Goal: Task Accomplishment & Management: Use online tool/utility

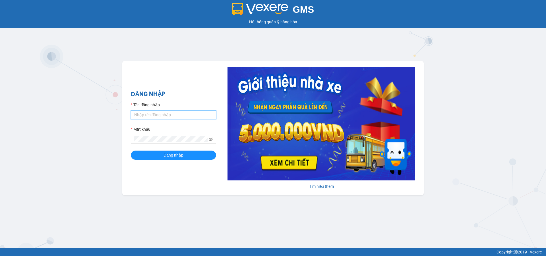
click at [148, 112] on input "Tên đăng nhập" at bounding box center [173, 114] width 85 height 9
type input "nguphuong0915869332.vinhquang"
click at [211, 138] on icon "eye-invisible" at bounding box center [211, 139] width 4 height 4
click at [181, 154] on span "Đăng nhập" at bounding box center [173, 155] width 20 height 6
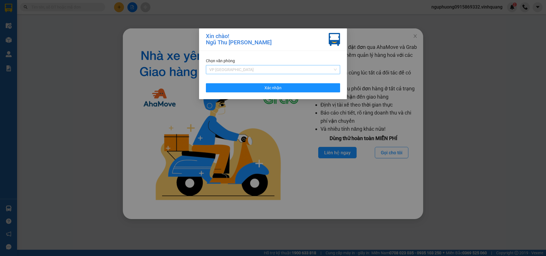
click at [265, 67] on span "VP [GEOGRAPHIC_DATA]" at bounding box center [272, 69] width 127 height 9
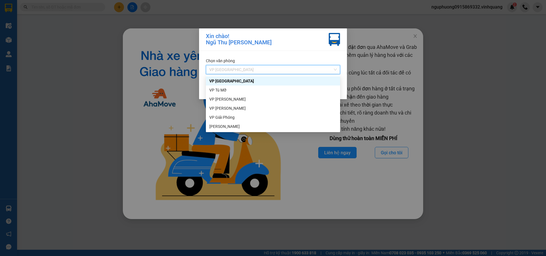
click at [240, 80] on div "VP [GEOGRAPHIC_DATA]" at bounding box center [272, 81] width 127 height 6
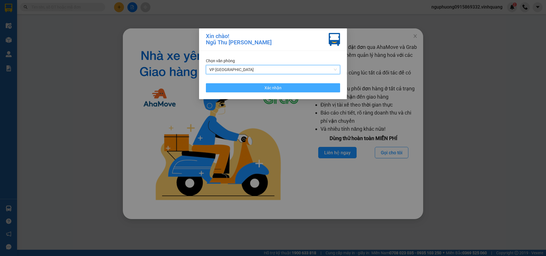
click at [269, 85] on span "Xác nhận" at bounding box center [272, 88] width 17 height 6
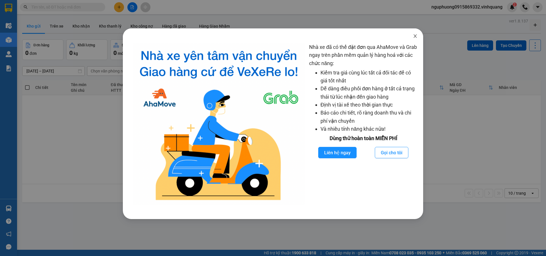
click at [416, 35] on icon "close" at bounding box center [415, 36] width 5 height 5
